Goal: Transaction & Acquisition: Purchase product/service

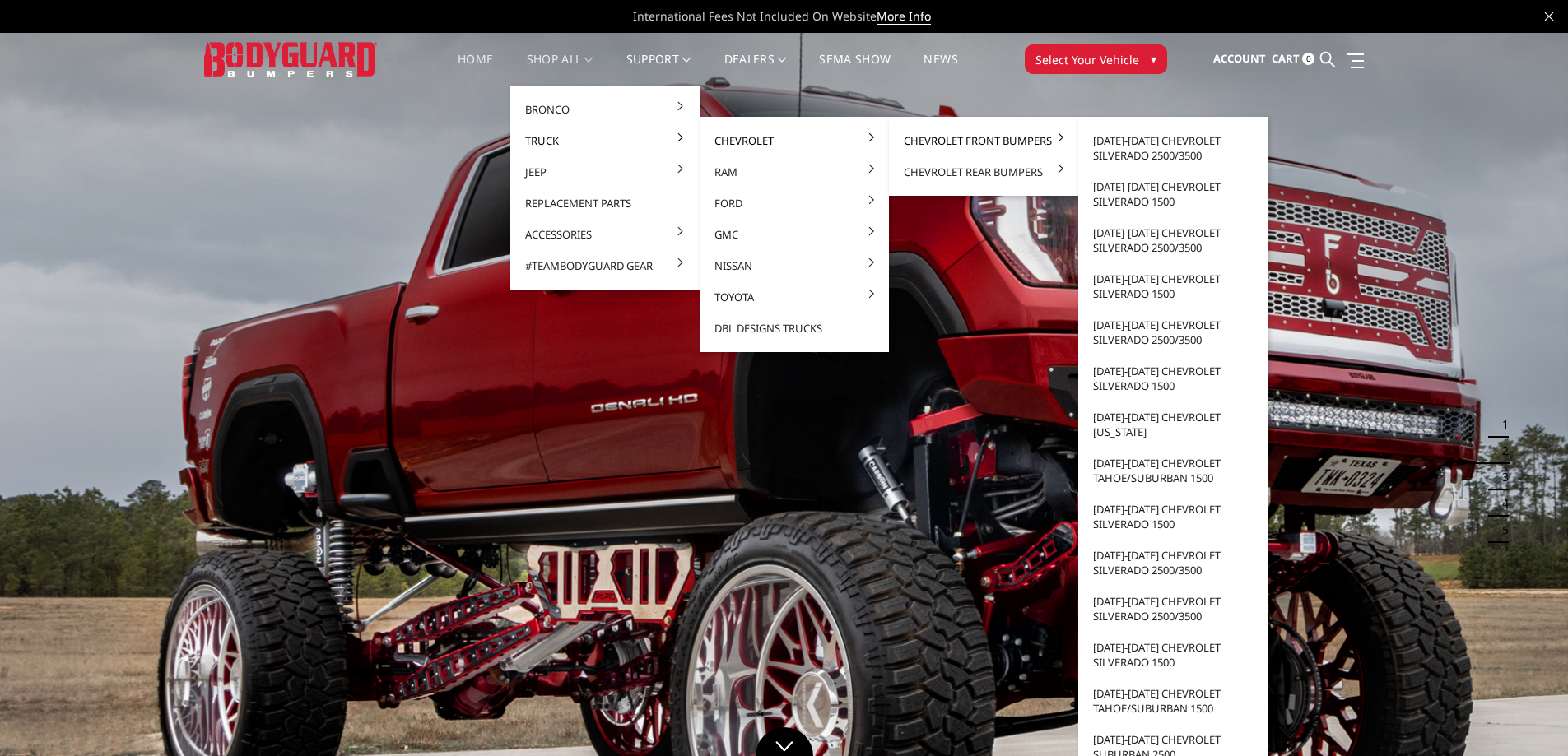
click at [1000, 138] on link "Chevrolet Front Bumpers" at bounding box center [983, 140] width 176 height 32
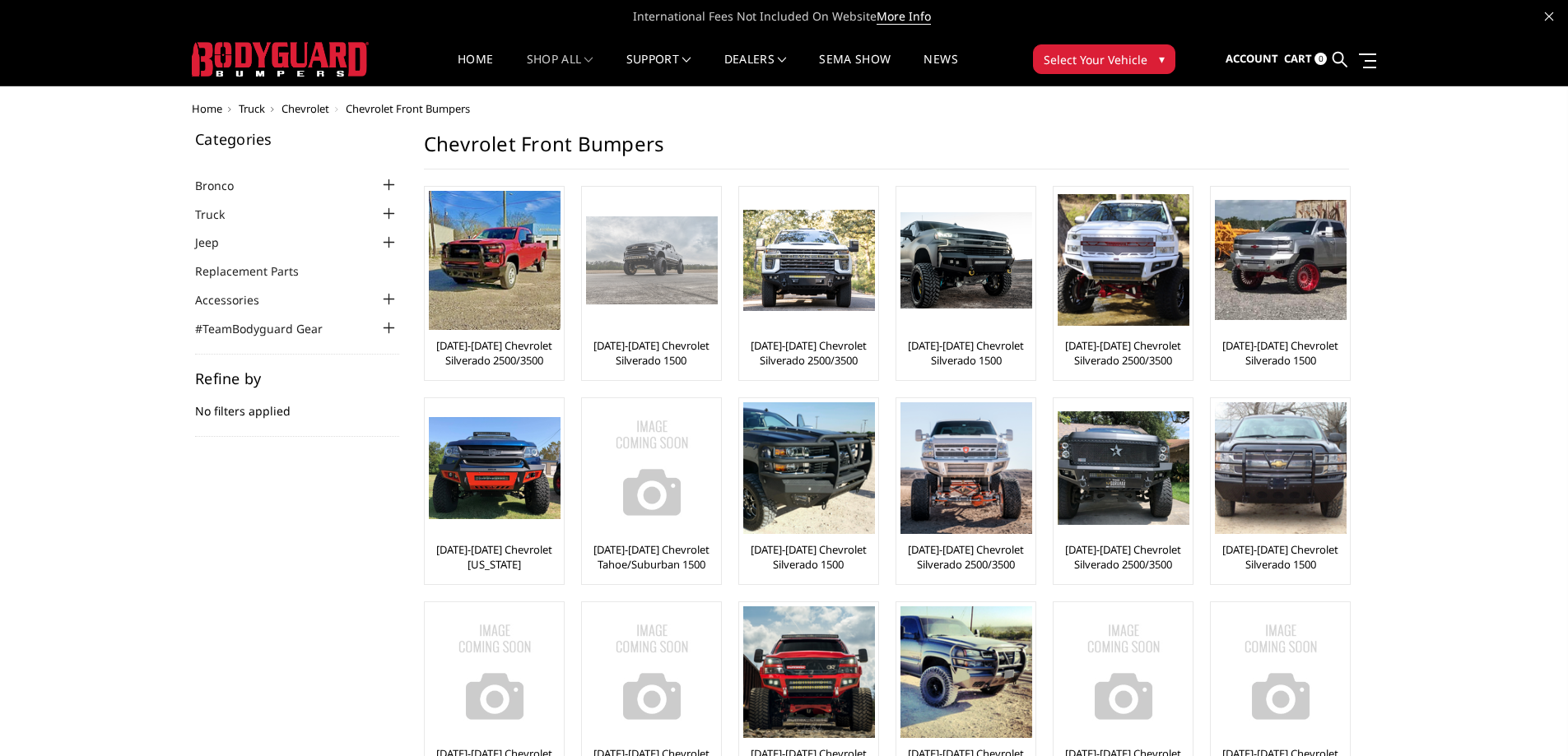
click at [674, 237] on img at bounding box center [651, 260] width 132 height 88
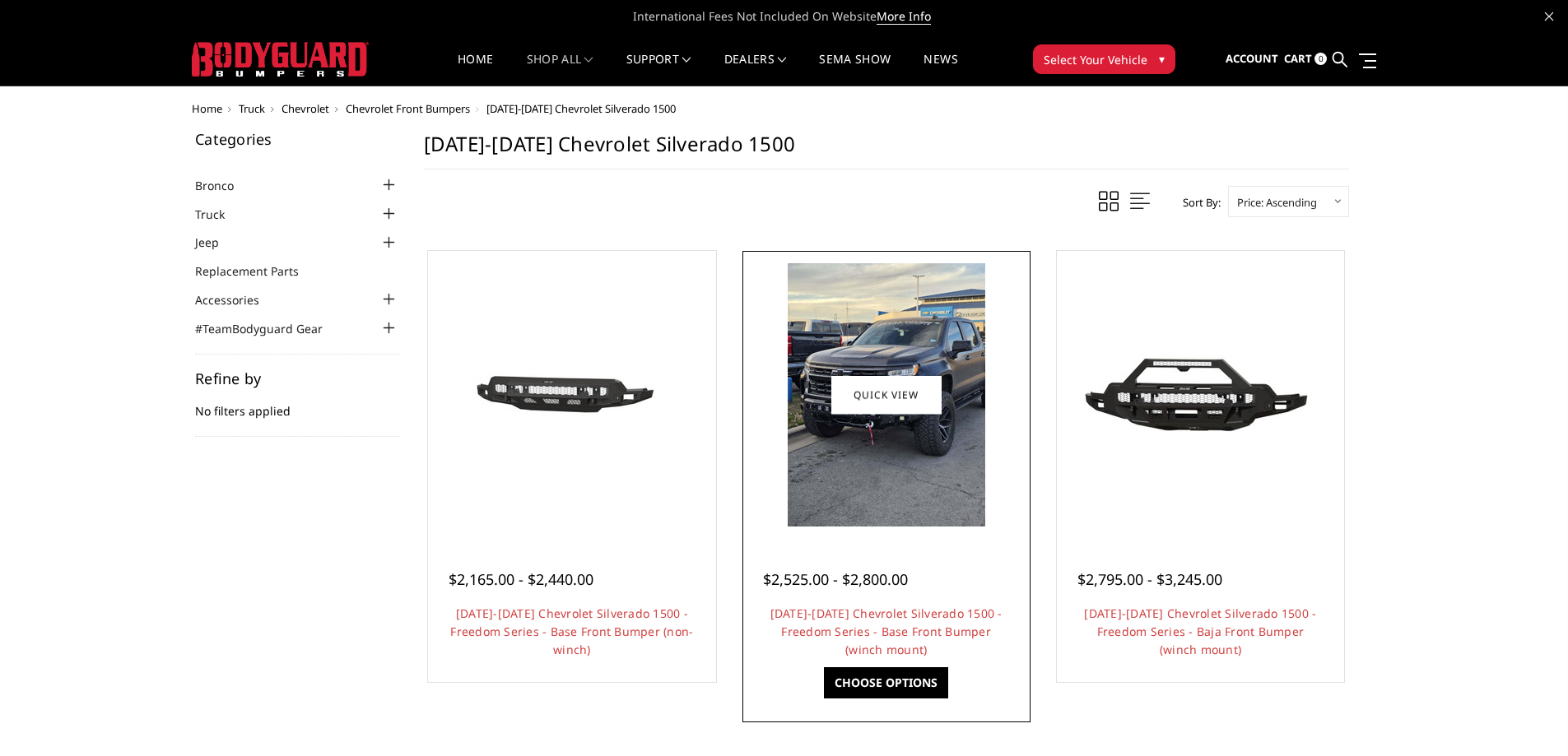
click at [875, 486] on img at bounding box center [886, 395] width 197 height 264
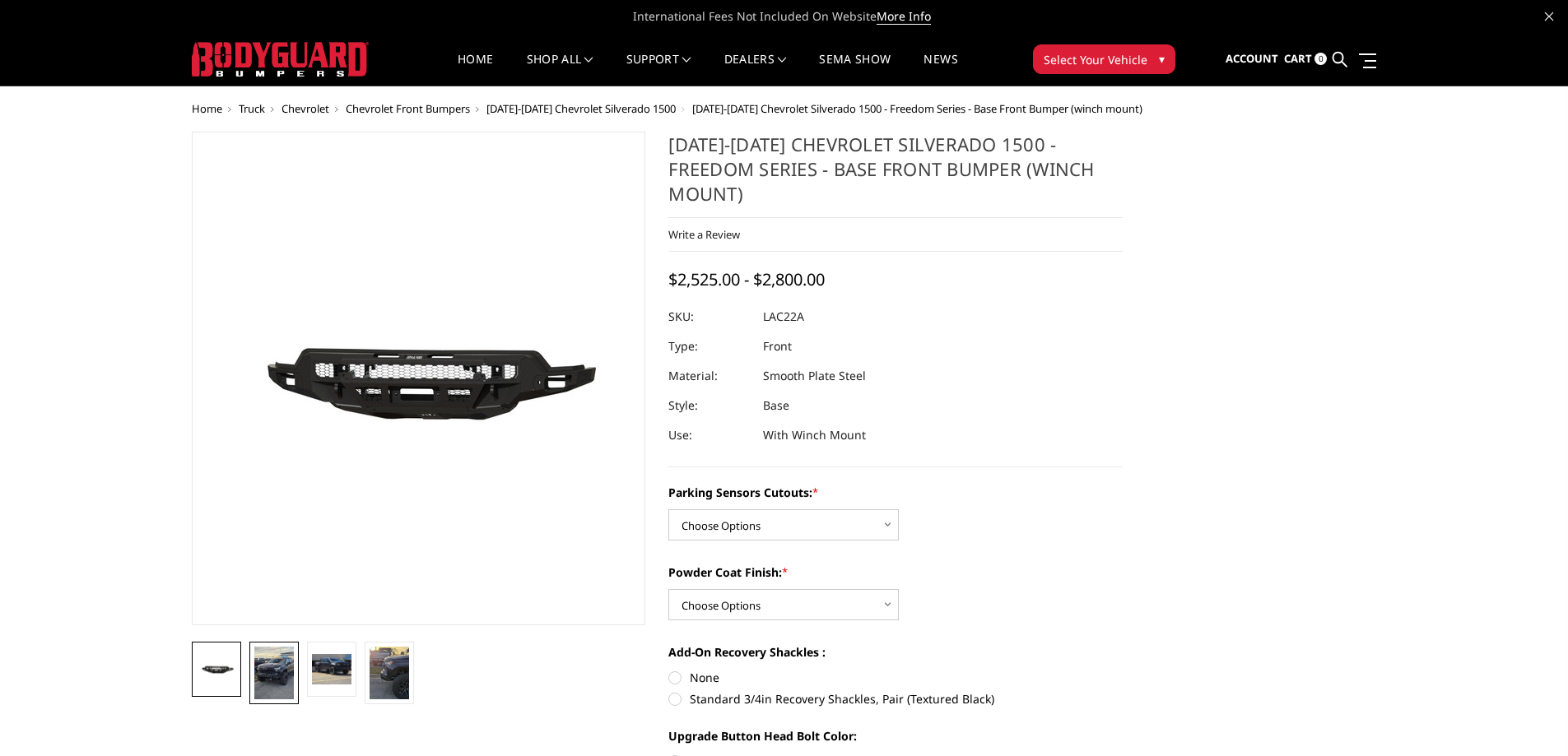
click at [282, 666] on img at bounding box center [273, 672] width 39 height 53
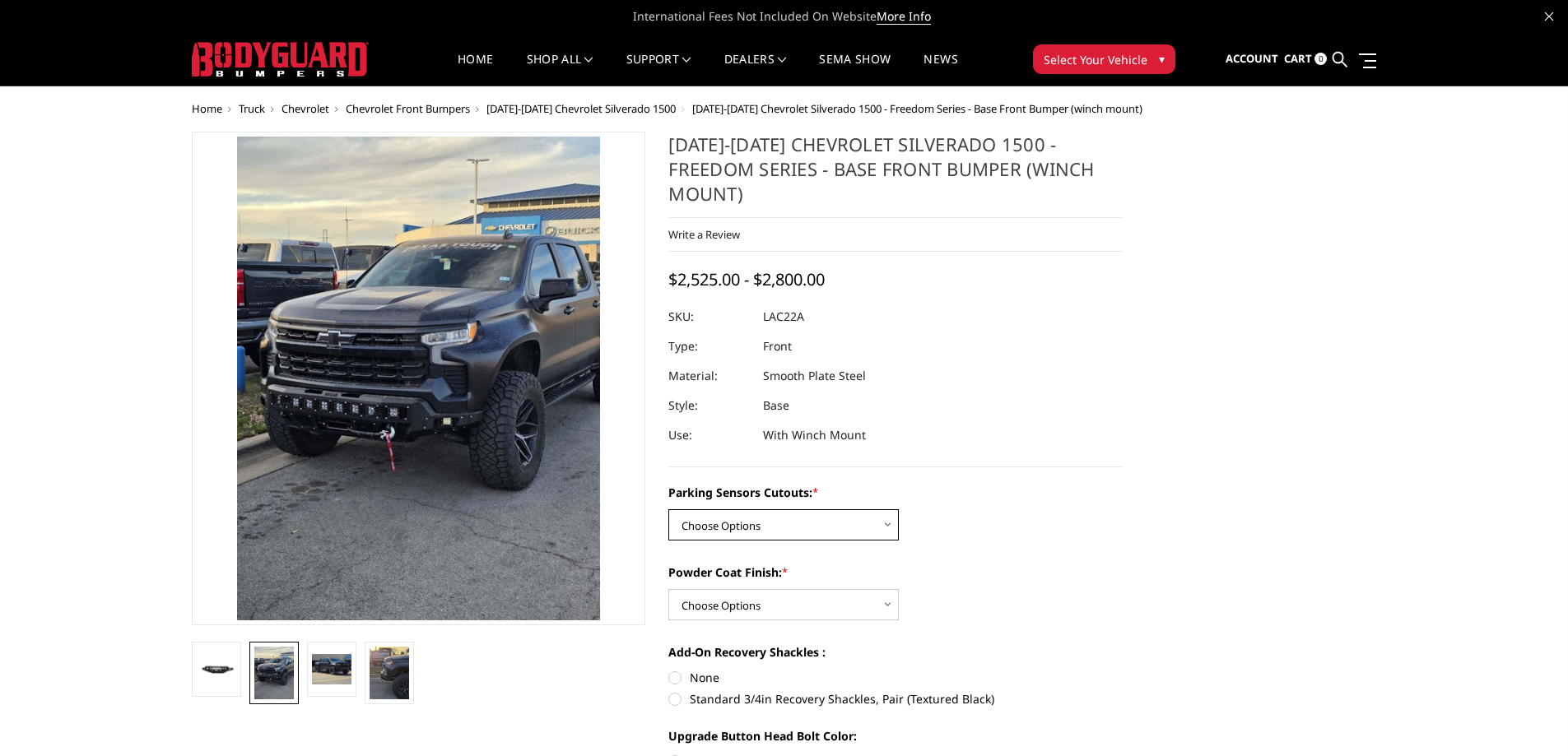
click at [887, 510] on select "Choose Options Yes - I have parking sensors No - I do NOT have parking sensors" at bounding box center [784, 525] width 231 height 32
click at [326, 676] on img at bounding box center [331, 668] width 39 height 30
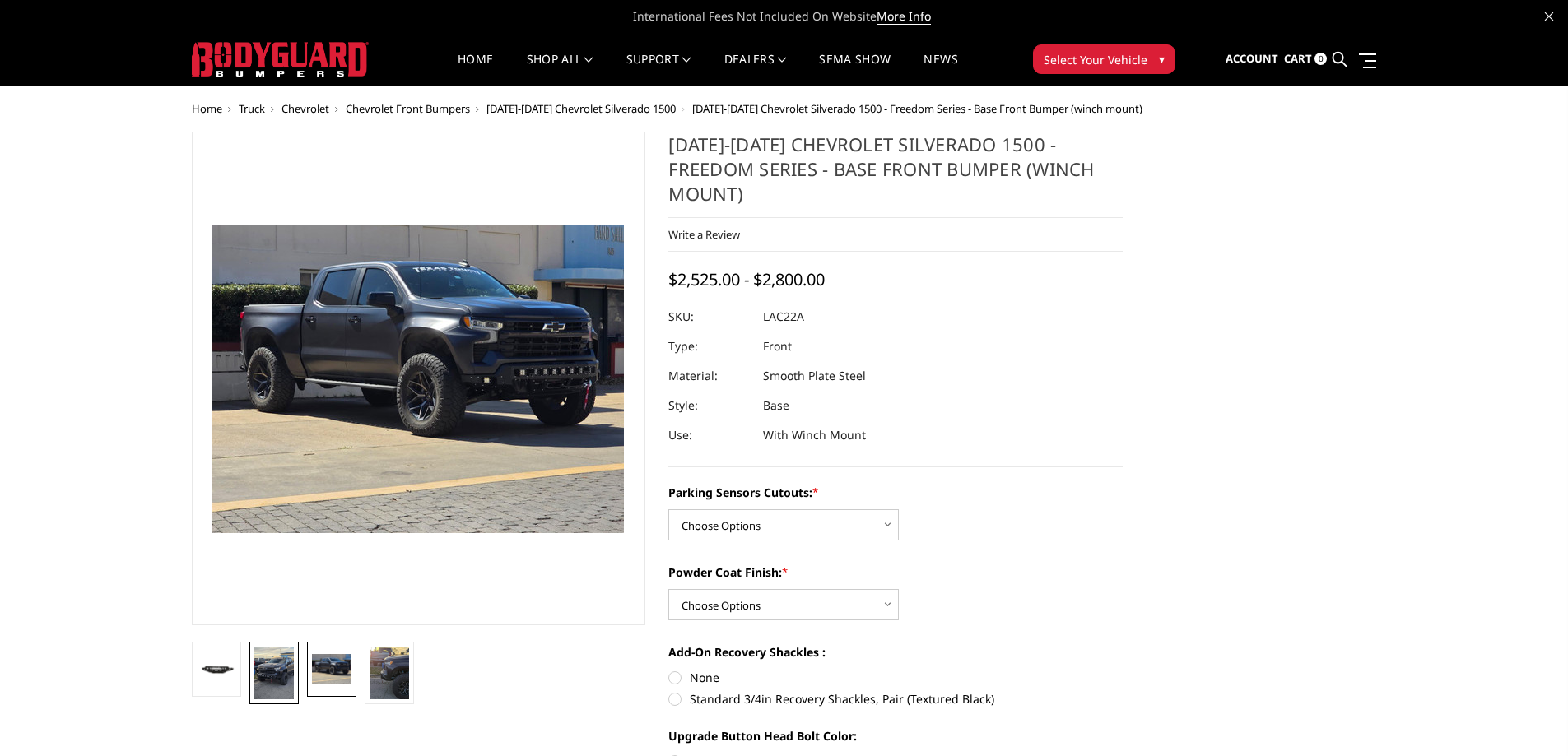
click at [263, 679] on img at bounding box center [273, 672] width 39 height 53
